Goal: Obtain resource: Download file/media

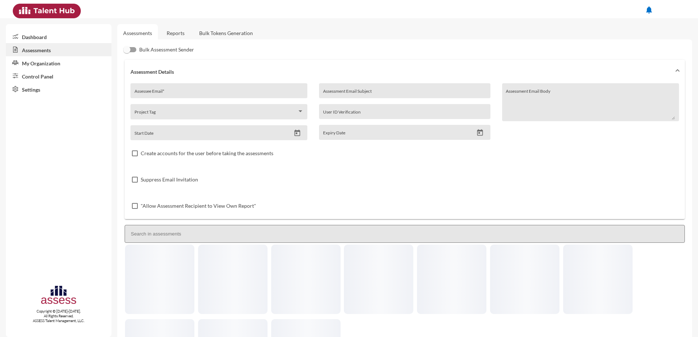
click at [180, 33] on link "Reports" at bounding box center [176, 33] width 30 height 18
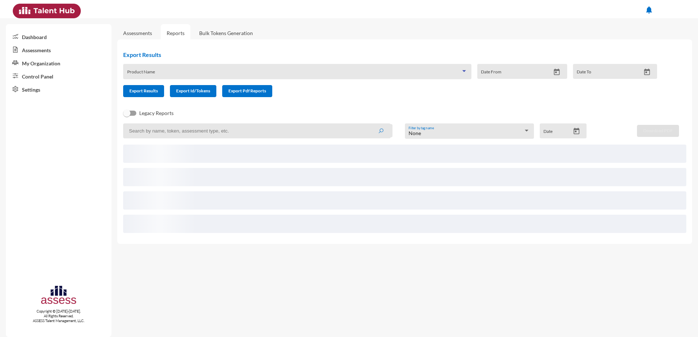
click at [211, 72] on span at bounding box center [294, 74] width 334 height 6
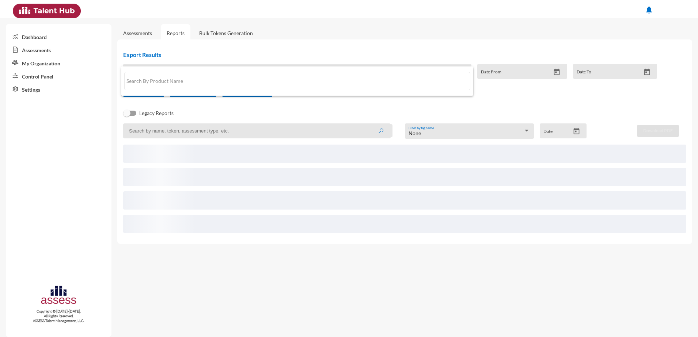
click at [498, 105] on div at bounding box center [349, 168] width 698 height 337
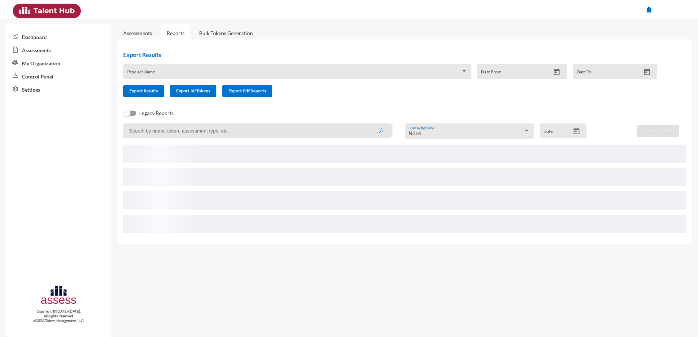
click at [463, 72] on div at bounding box center [465, 71] width 4 height 2
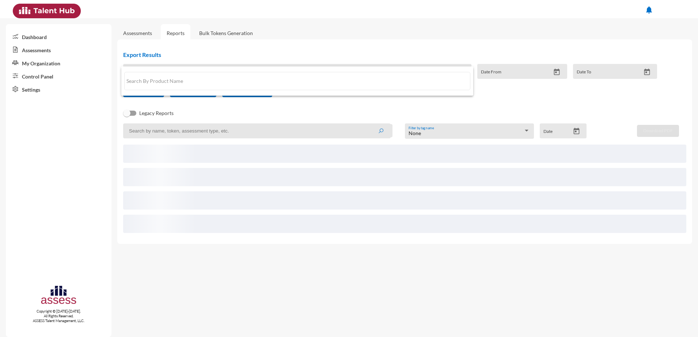
click at [465, 125] on div at bounding box center [349, 168] width 698 height 337
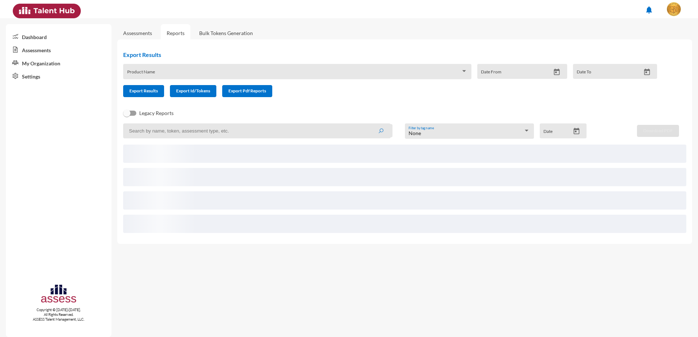
click at [465, 76] on div at bounding box center [297, 74] width 341 height 6
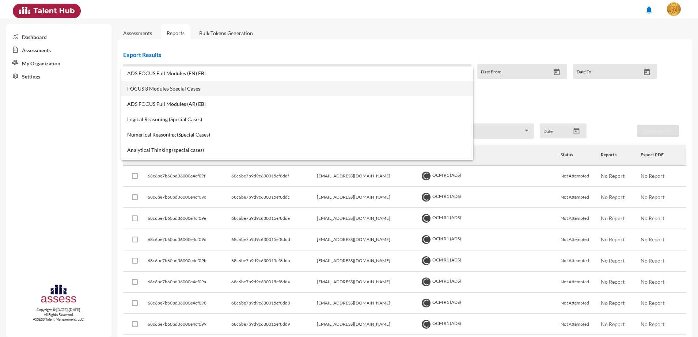
scroll to position [46, 0]
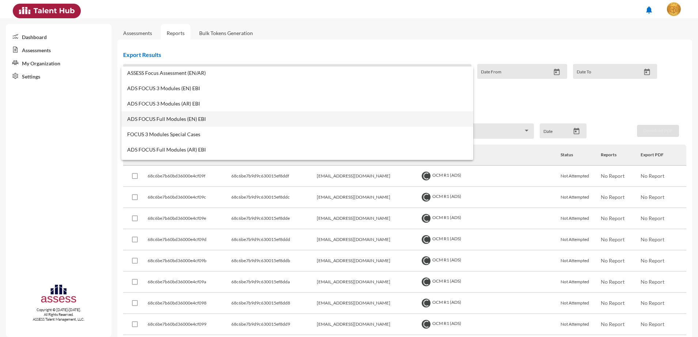
click at [173, 121] on span "ADS FOCUS Full Modules (EN) EBI" at bounding box center [297, 119] width 341 height 6
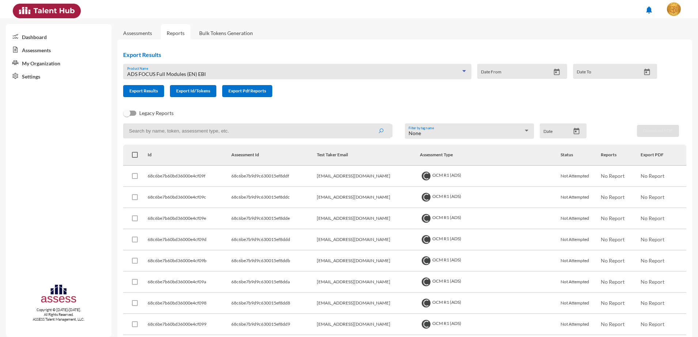
click at [553, 75] on icon "Open calendar" at bounding box center [557, 72] width 8 height 8
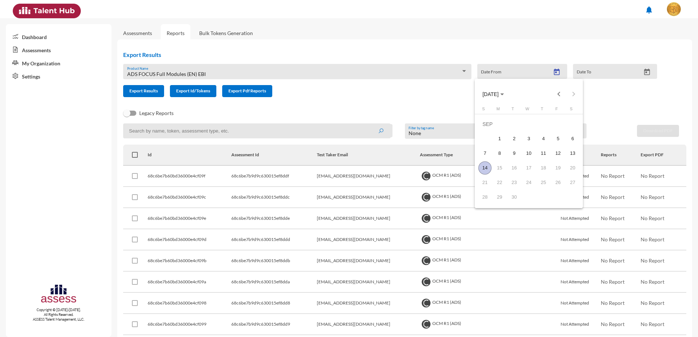
click at [483, 162] on div "14" at bounding box center [485, 168] width 13 height 13
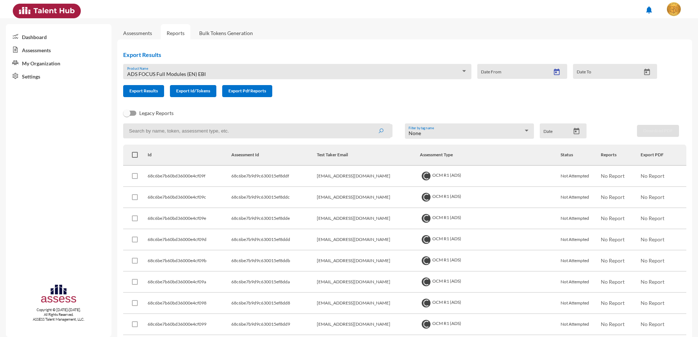
type input "9/14/2025"
click at [574, 128] on icon "Open calendar" at bounding box center [577, 131] width 6 height 7
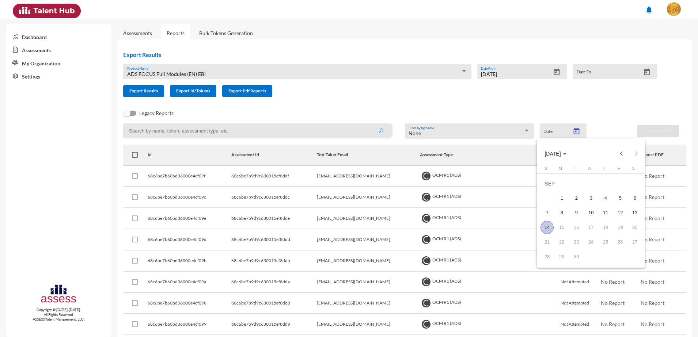
click at [551, 222] on td "14" at bounding box center [547, 227] width 15 height 15
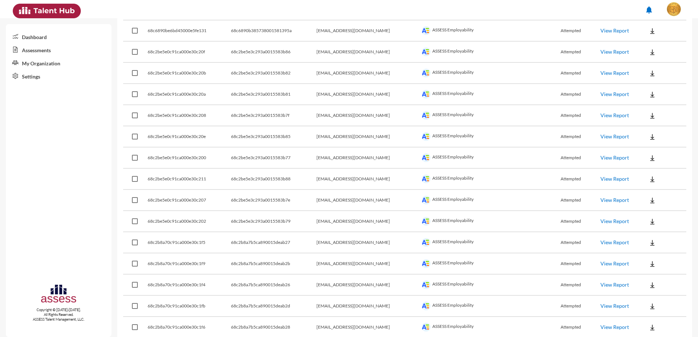
scroll to position [730, 0]
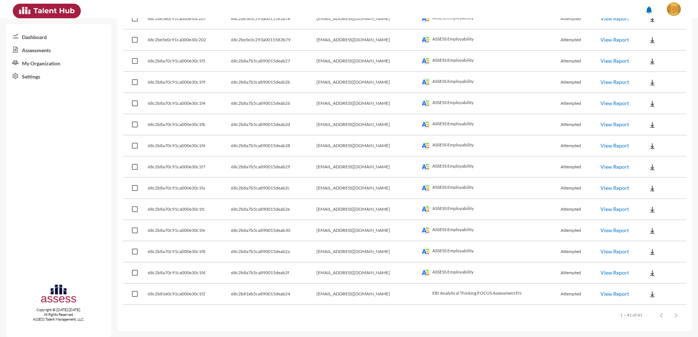
click at [601, 291] on link "View Report" at bounding box center [615, 294] width 29 height 6
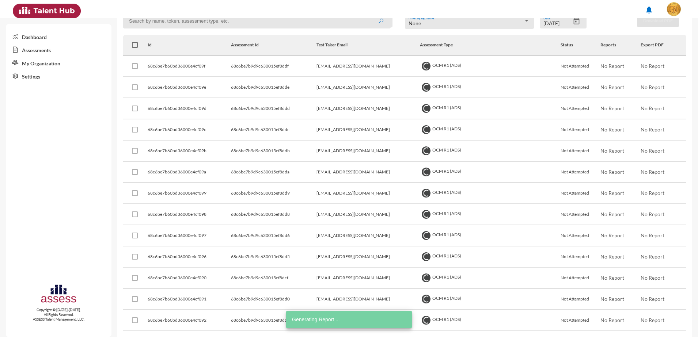
scroll to position [0, 0]
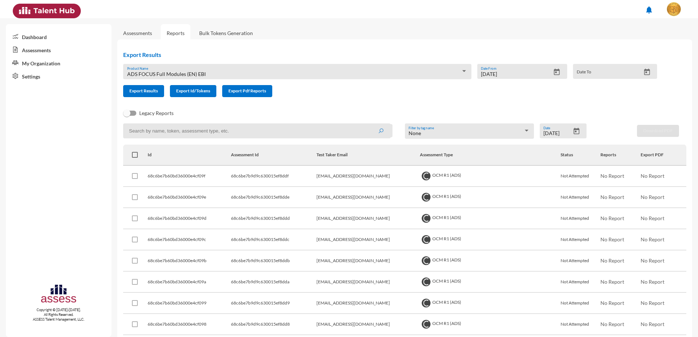
click at [578, 130] on button "Open calendar" at bounding box center [576, 132] width 13 height 8
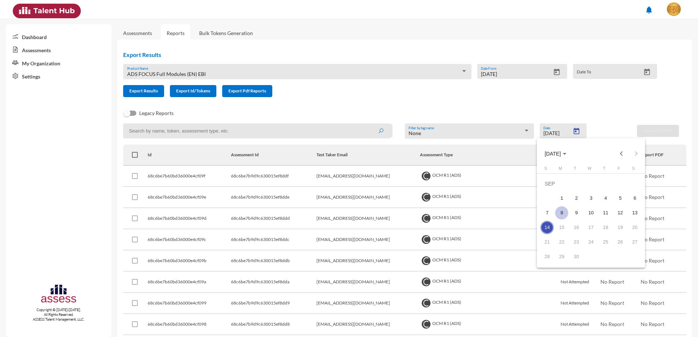
drag, startPoint x: 602, startPoint y: 212, endPoint x: 566, endPoint y: 210, distance: 36.0
click at [601, 211] on div "11" at bounding box center [605, 213] width 13 height 13
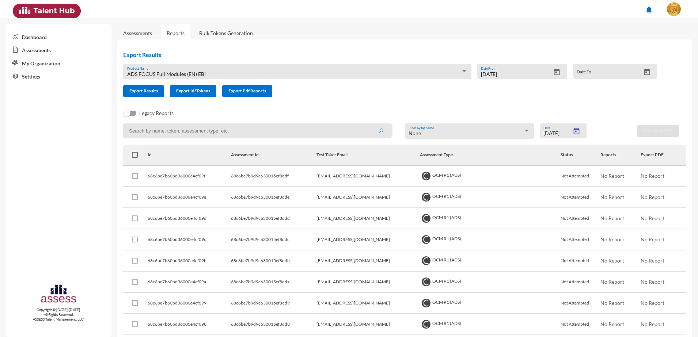
type input "9/11/2025"
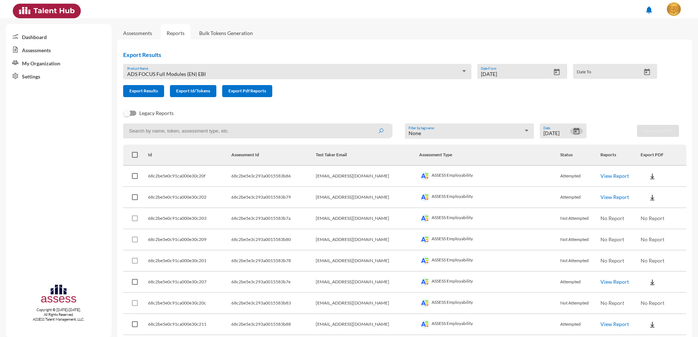
click at [561, 78] on div "9/14/2025 Date From" at bounding box center [523, 71] width 90 height 15
click at [557, 71] on icon "Open calendar" at bounding box center [557, 71] width 6 height 7
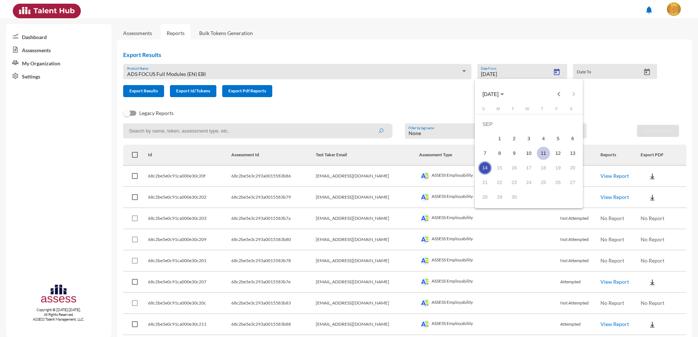
click at [547, 153] on div "11" at bounding box center [543, 153] width 13 height 13
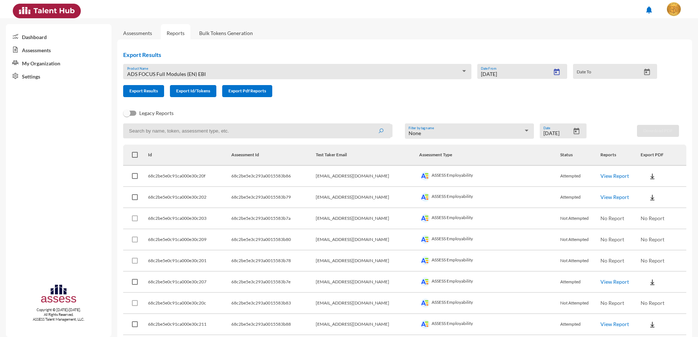
type input "9/11/2025"
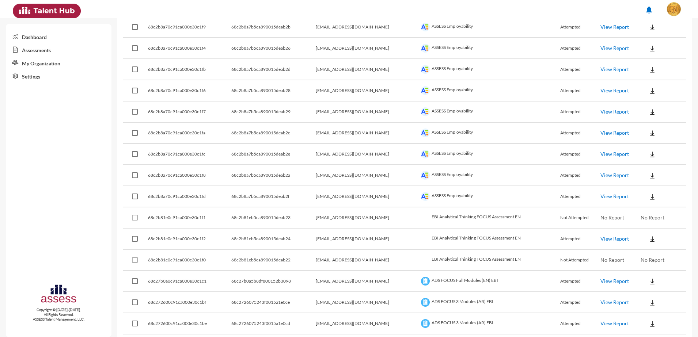
scroll to position [554, 0]
click at [612, 257] on link "View Report" at bounding box center [615, 259] width 29 height 6
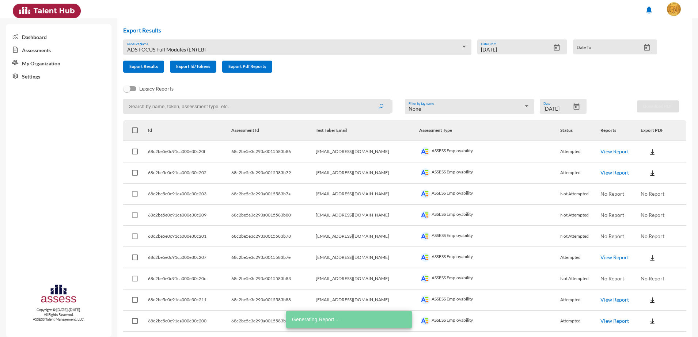
scroll to position [0, 0]
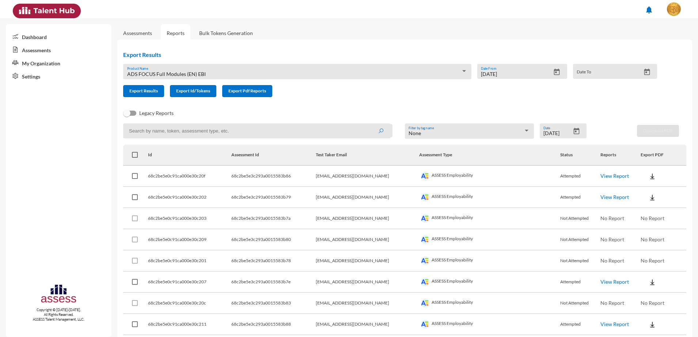
click at [180, 32] on link "Reports" at bounding box center [176, 33] width 30 height 18
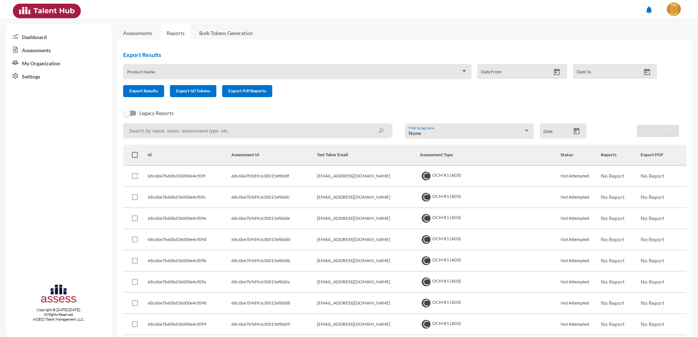
click at [309, 75] on span at bounding box center [294, 74] width 334 height 6
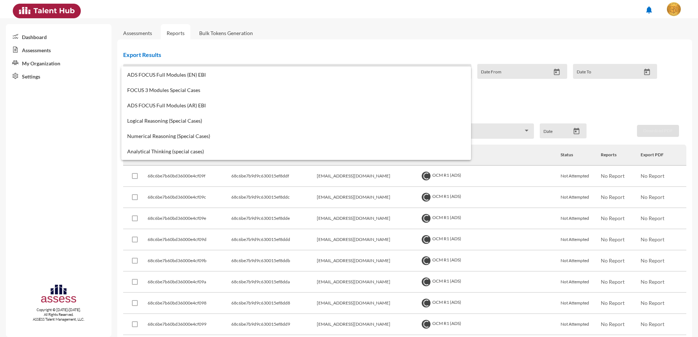
scroll to position [91, 0]
click at [215, 103] on span "ADS FOCUS Full Modules (AR) EBI" at bounding box center [296, 104] width 338 height 6
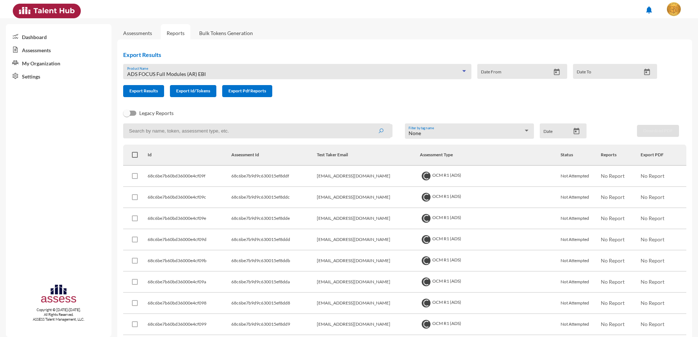
click at [214, 73] on div "ADS FOCUS Full Modules (AR) EBI" at bounding box center [294, 74] width 334 height 6
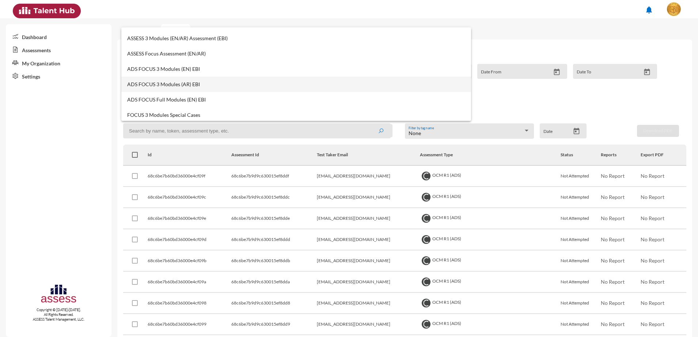
scroll to position [46, 0]
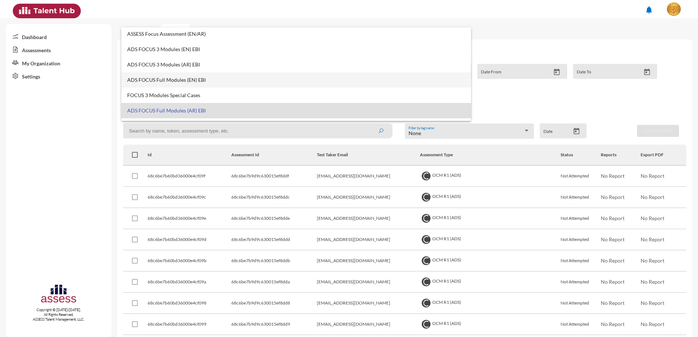
click at [208, 81] on span "ADS FOCUS Full Modules (EN) EBI" at bounding box center [296, 80] width 338 height 6
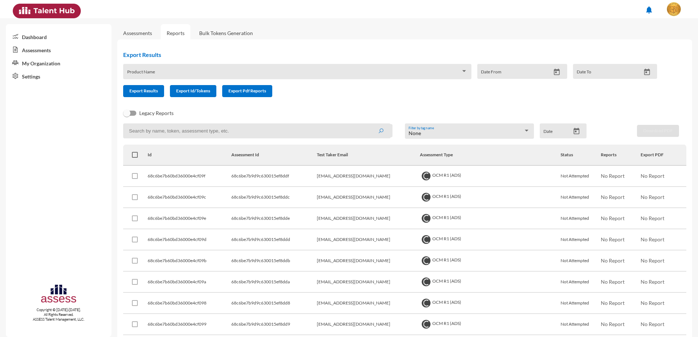
click at [265, 74] on span at bounding box center [294, 74] width 334 height 6
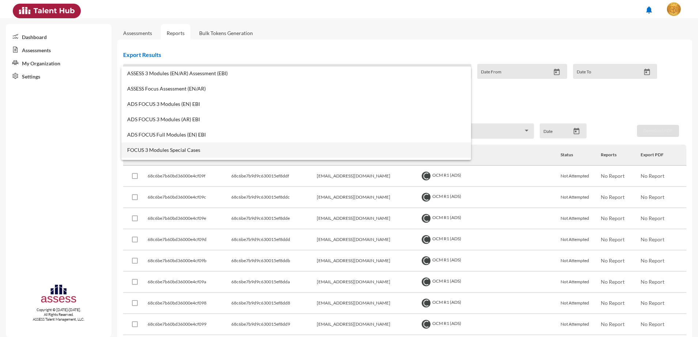
scroll to position [46, 0]
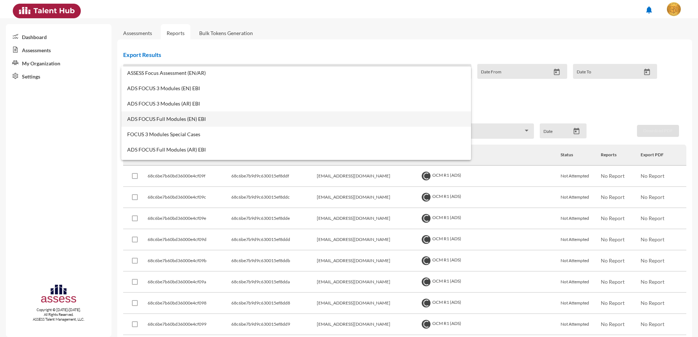
click at [183, 120] on span "ADS FOCUS Full Modules (EN) EBI" at bounding box center [296, 119] width 338 height 6
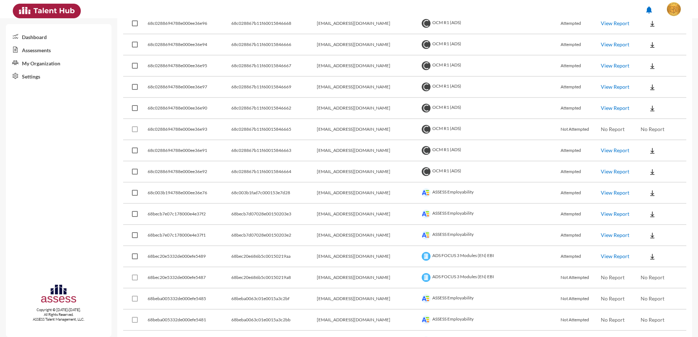
scroll to position [1981, 0]
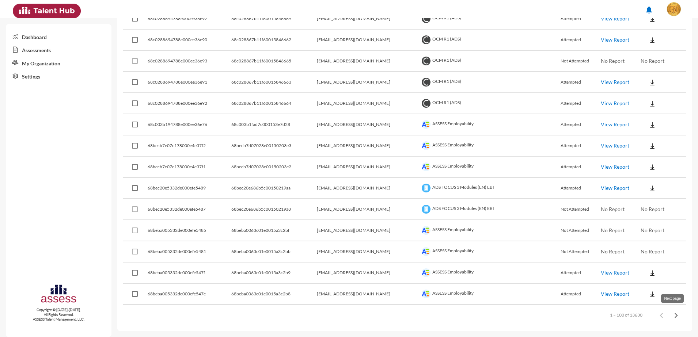
click at [671, 316] on icon "Next page" at bounding box center [676, 316] width 10 height 10
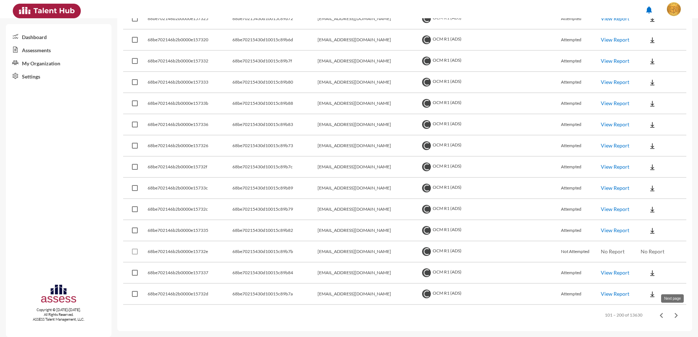
click at [671, 313] on icon "Next page" at bounding box center [676, 316] width 10 height 10
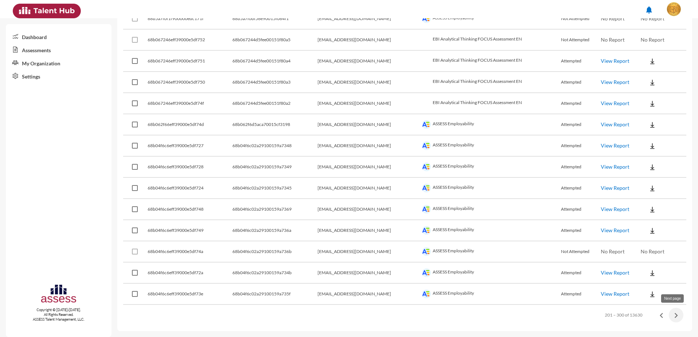
click at [675, 314] on icon "Next page" at bounding box center [676, 316] width 10 height 10
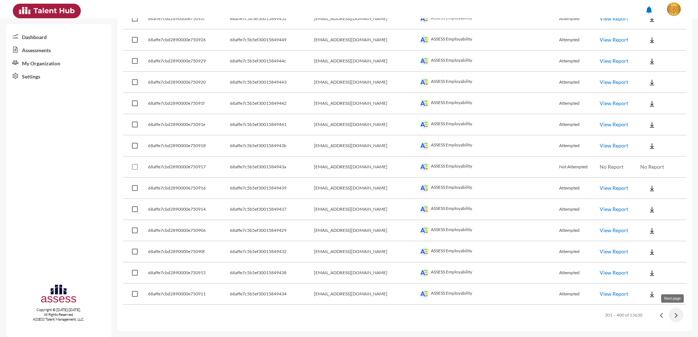
click at [671, 317] on icon "Next page" at bounding box center [676, 316] width 10 height 10
click at [674, 317] on icon "Next page" at bounding box center [676, 316] width 10 height 10
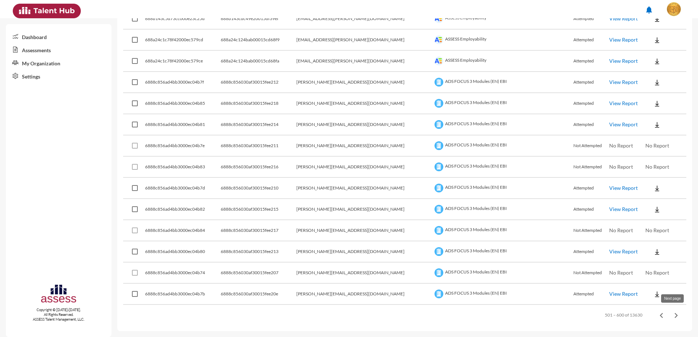
click at [676, 314] on icon "Next page" at bounding box center [676, 316] width 10 height 10
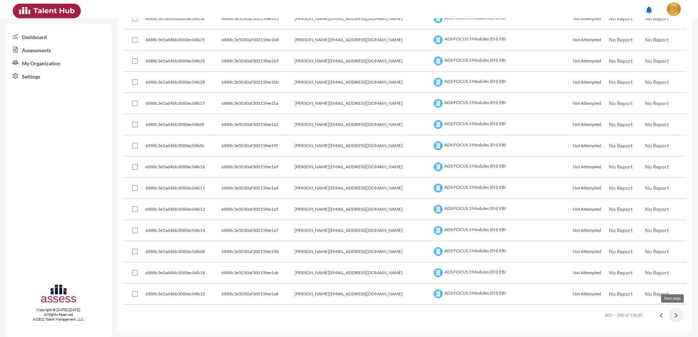
click at [672, 320] on icon "Next page" at bounding box center [676, 316] width 10 height 10
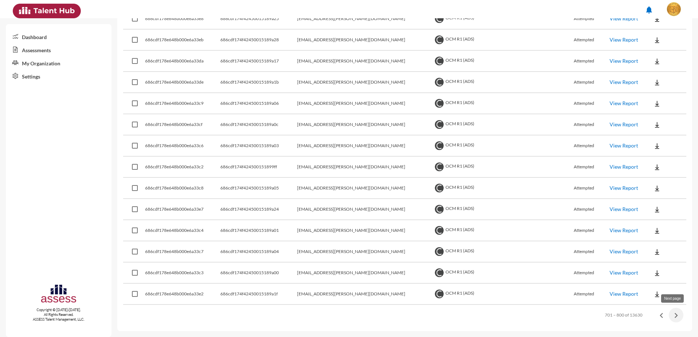
click at [676, 316] on icon "Next page" at bounding box center [676, 316] width 10 height 10
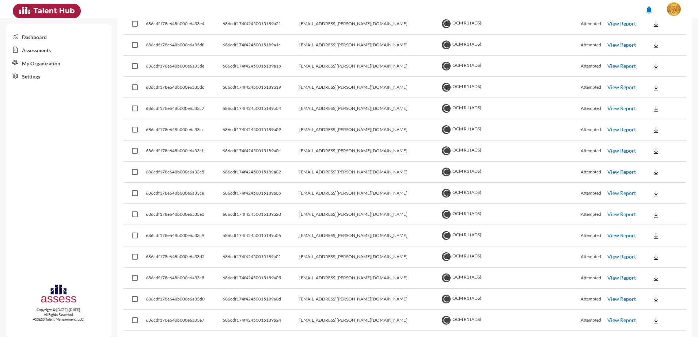
scroll to position [0, 0]
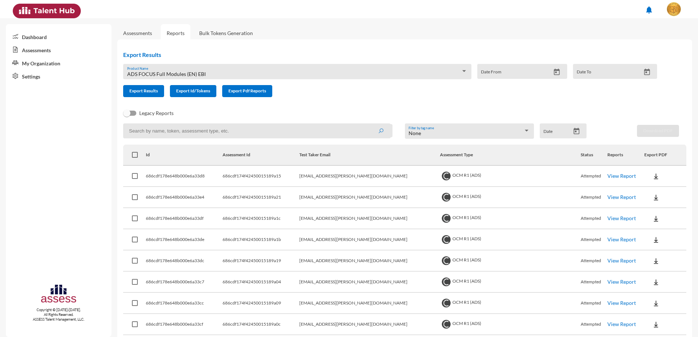
click at [576, 130] on icon "Open calendar" at bounding box center [577, 131] width 6 height 7
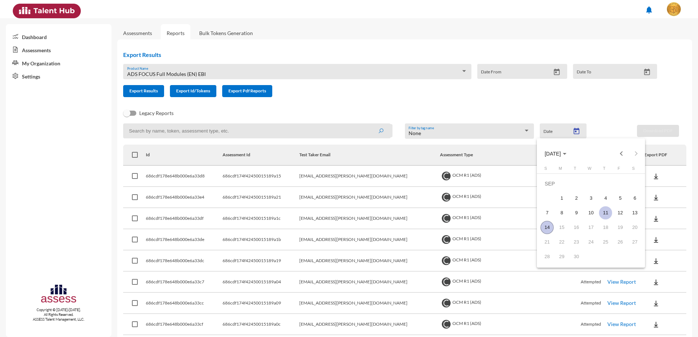
click at [604, 218] on div "11" at bounding box center [605, 213] width 13 height 13
type input "9/11/2025"
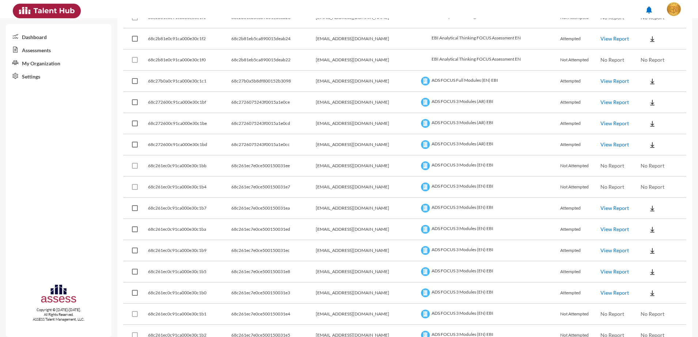
scroll to position [777, 0]
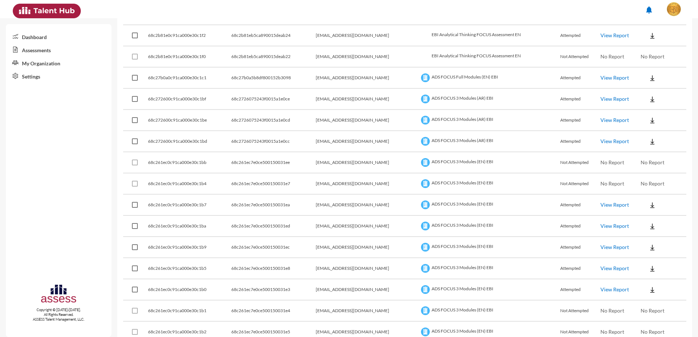
click at [610, 80] on link "View Report" at bounding box center [615, 78] width 29 height 6
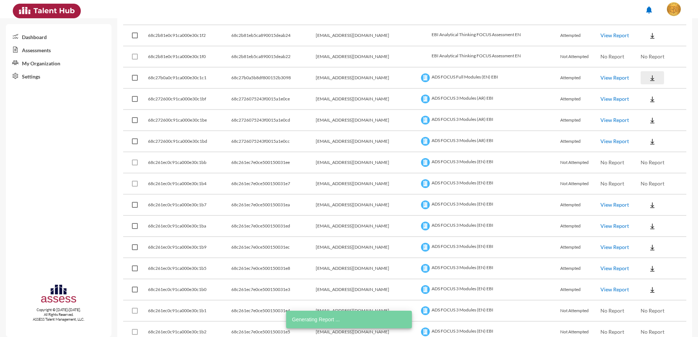
click at [649, 80] on img at bounding box center [652, 78] width 7 height 7
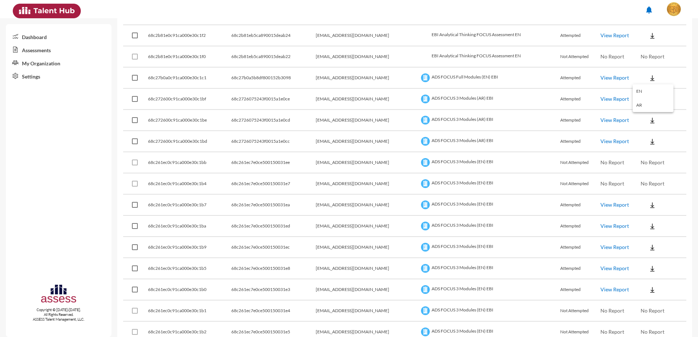
drag, startPoint x: 693, startPoint y: 210, endPoint x: 700, endPoint y: 188, distance: 23.0
click at [698, 18] on html "notifications Dashboard Assessments My Organization Settings Copyright © 2015-2…" at bounding box center [349, 9] width 698 height 18
click at [29, 122] on div at bounding box center [349, 168] width 698 height 337
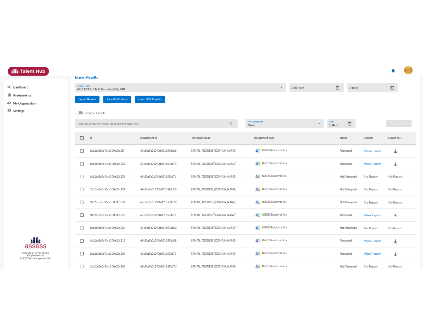
scroll to position [11, 0]
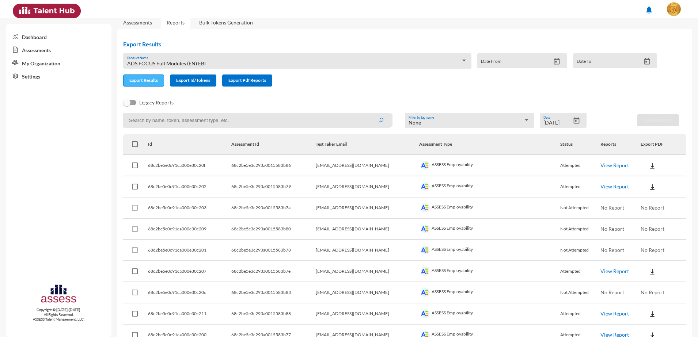
click at [140, 79] on span "Export Results" at bounding box center [143, 80] width 29 height 5
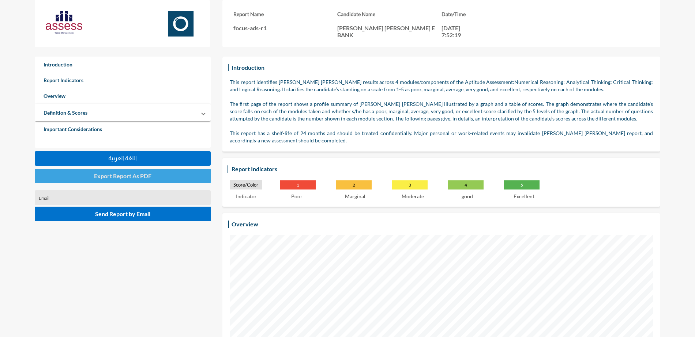
click at [118, 173] on span "Export Report As PDF" at bounding box center [122, 176] width 57 height 7
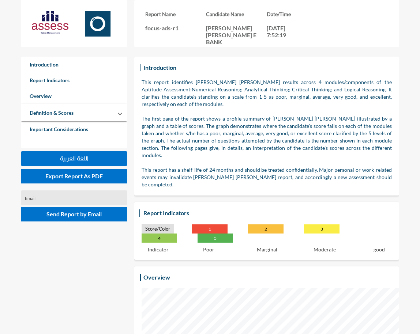
scroll to position [365310, 365225]
